Goal: Transaction & Acquisition: Purchase product/service

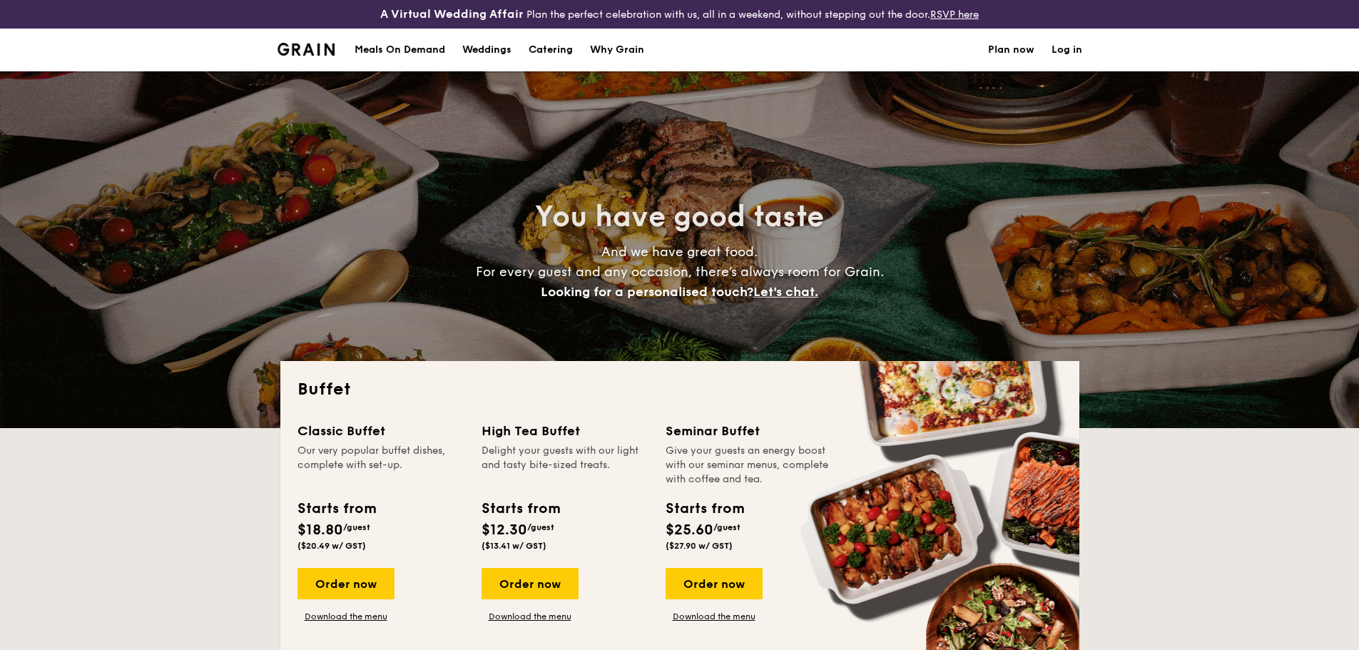
select select
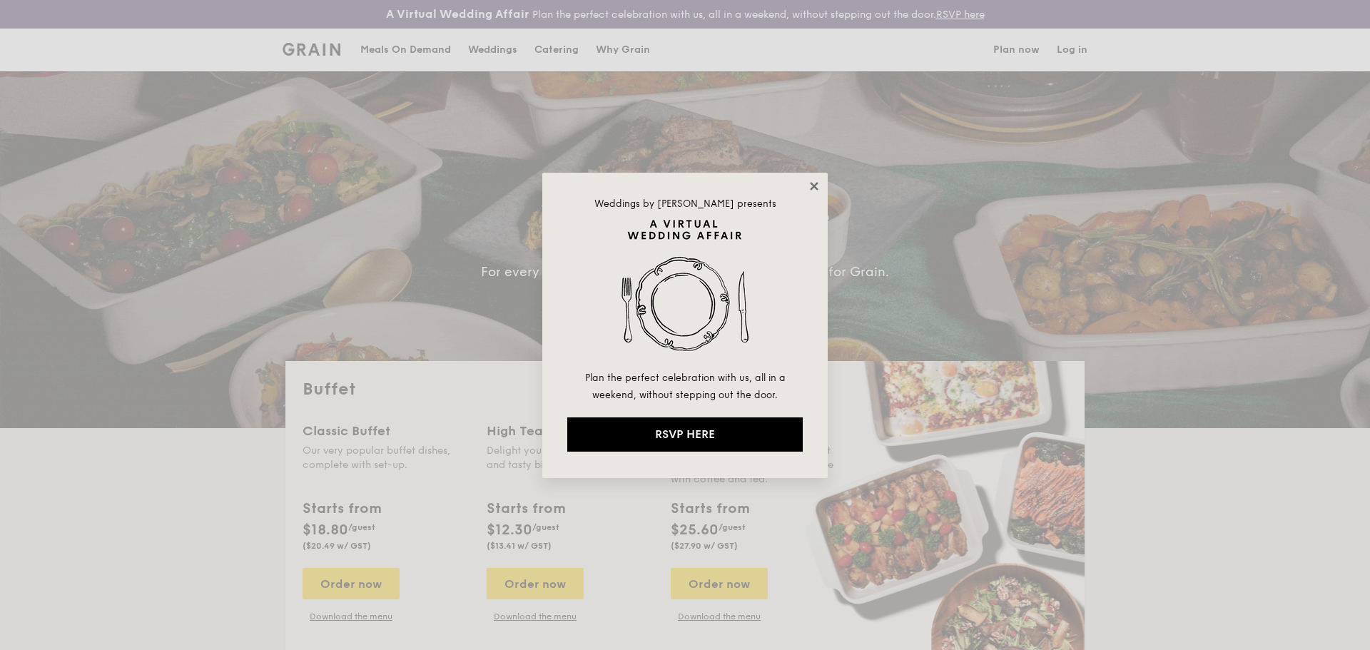
click at [813, 188] on icon at bounding box center [814, 186] width 8 height 8
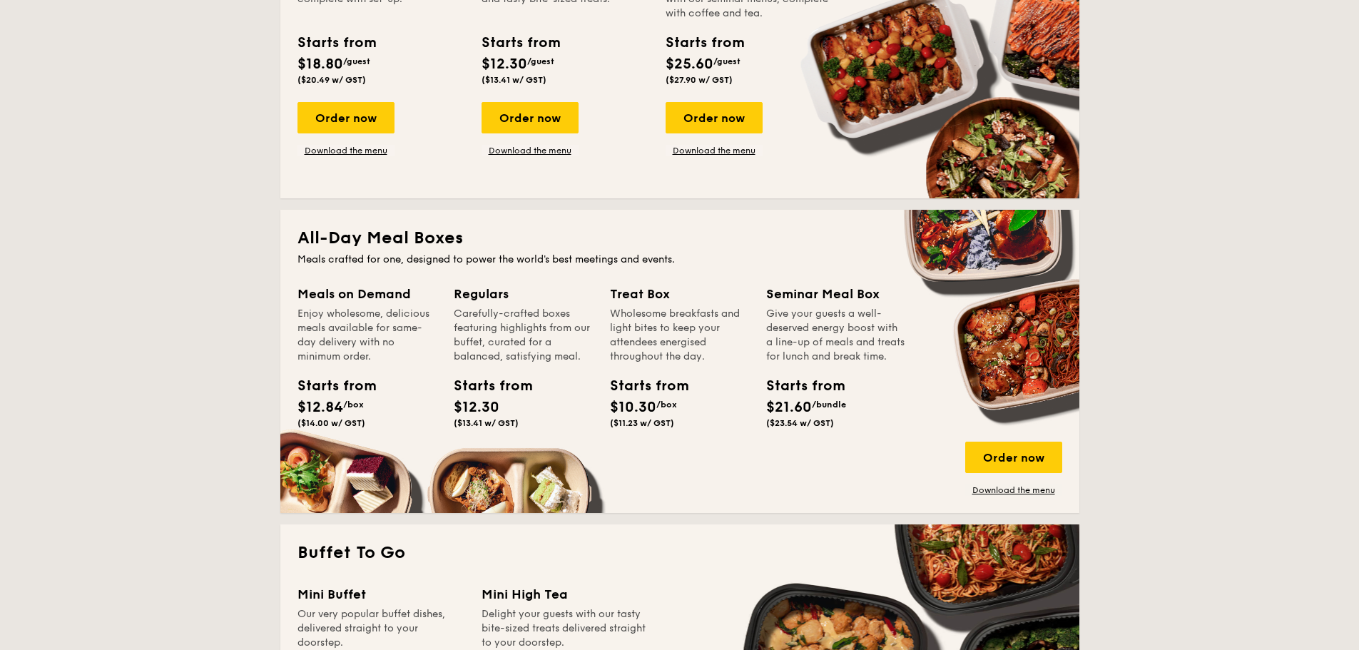
scroll to position [428, 0]
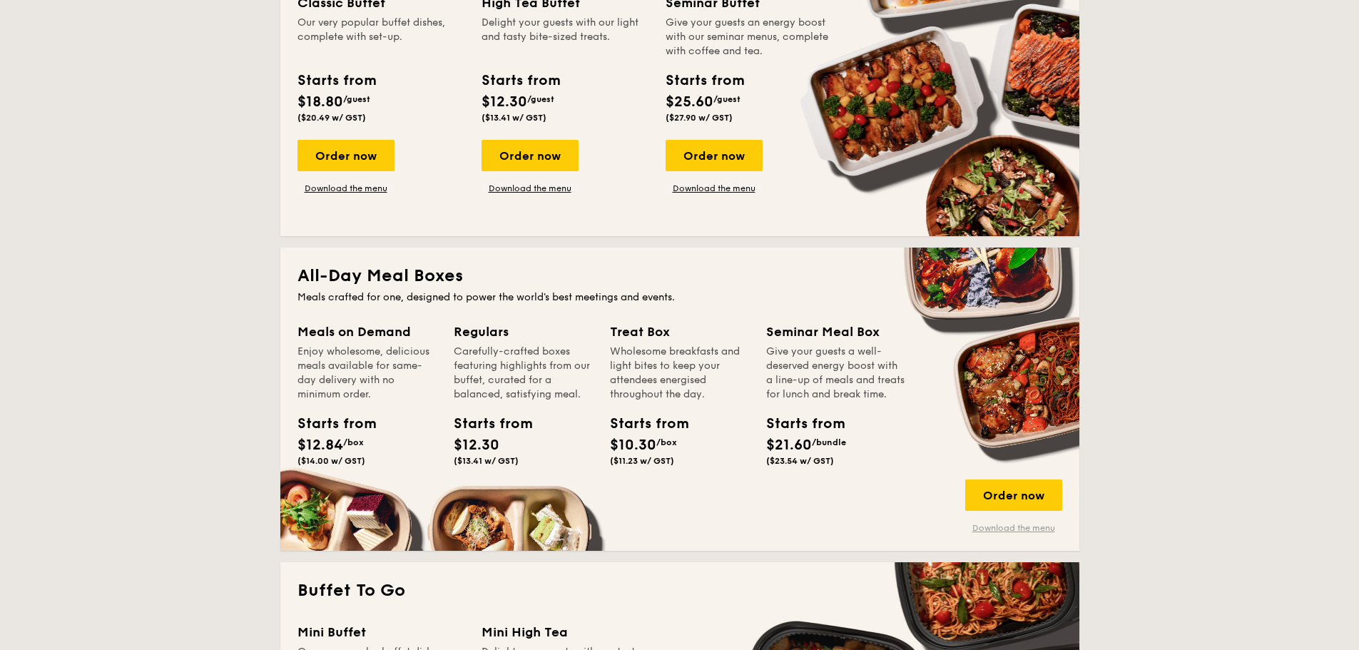
click at [1016, 530] on link "Download the menu" at bounding box center [1013, 527] width 97 height 11
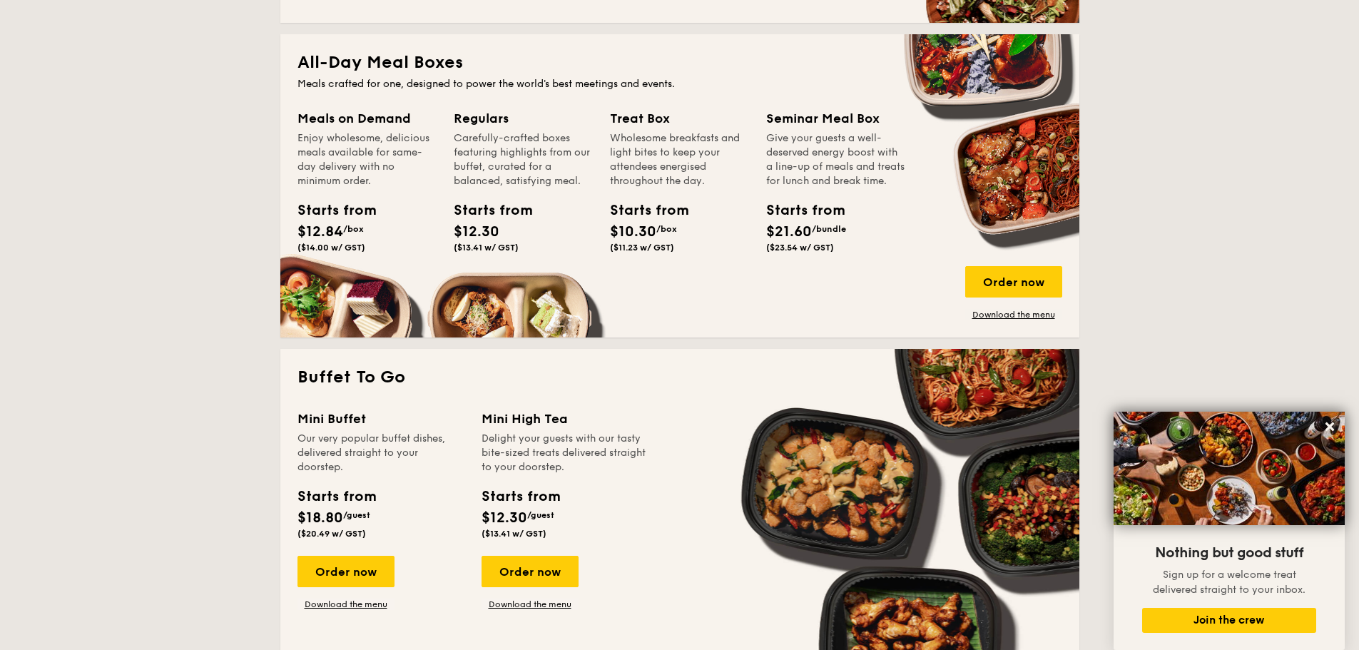
scroll to position [642, 0]
click at [1030, 273] on div "Order now" at bounding box center [1013, 280] width 97 height 31
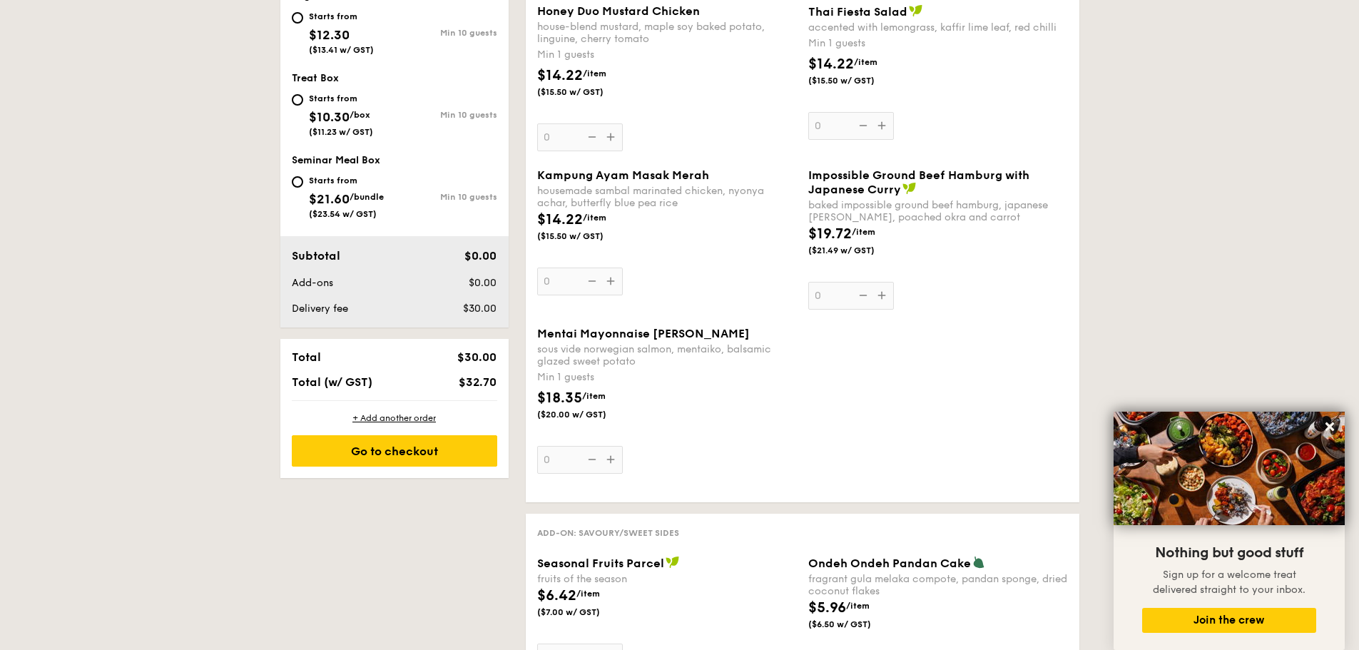
scroll to position [500, 0]
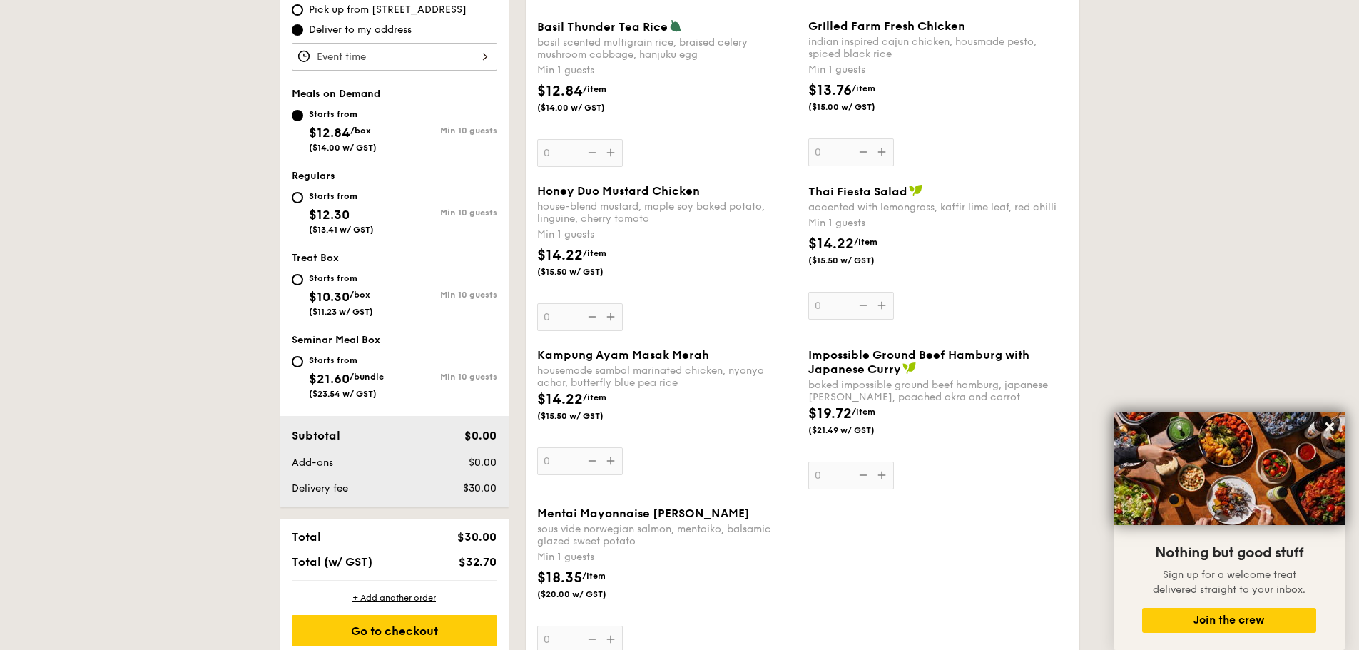
select select
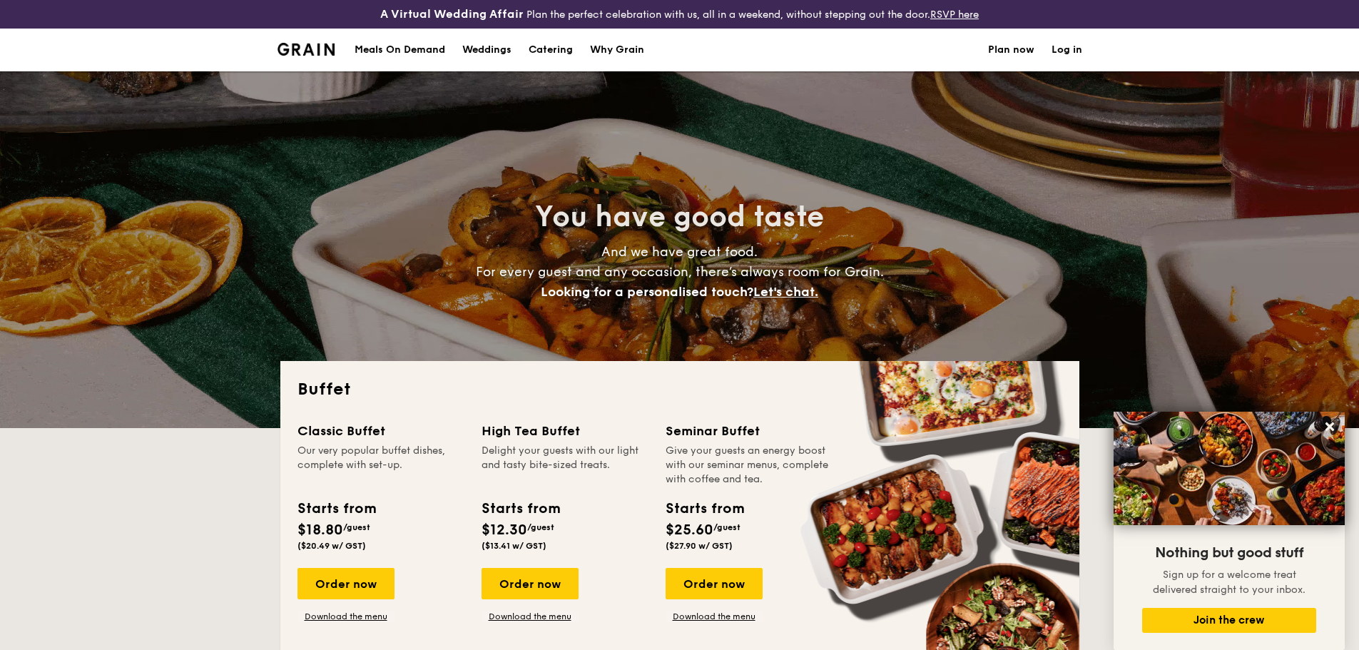
click at [1016, 56] on link "Plan now" at bounding box center [1011, 50] width 46 height 43
